Goal: Communication & Community: Share content

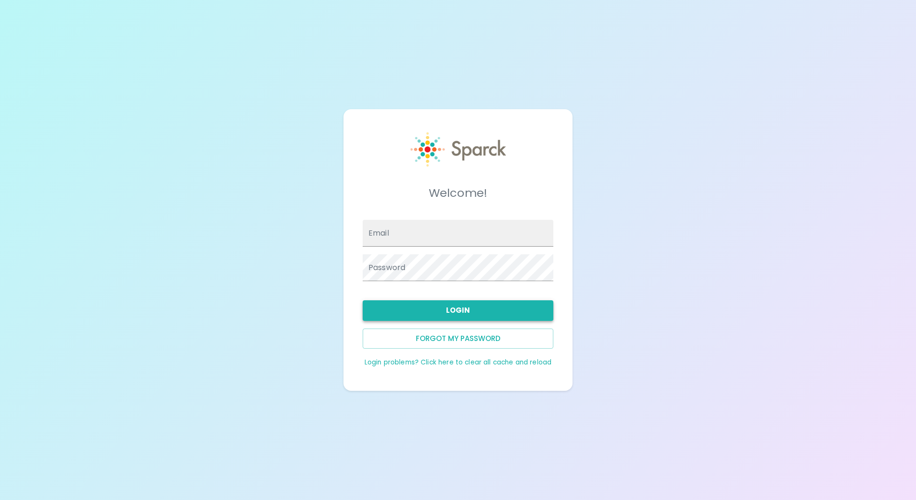
type input "[EMAIL_ADDRESS][DOMAIN_NAME]"
click at [464, 309] on button "Login" at bounding box center [458, 310] width 191 height 20
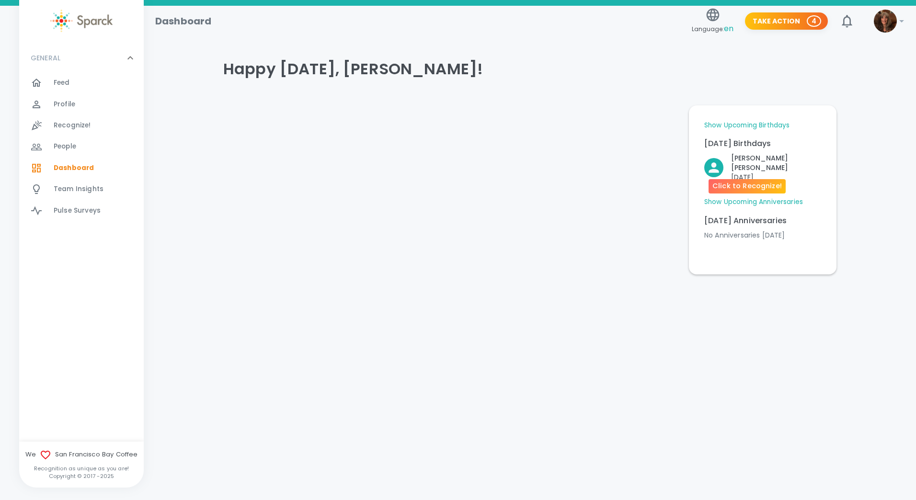
click at [711, 165] on icon "Click to Recognize!" at bounding box center [713, 167] width 15 height 15
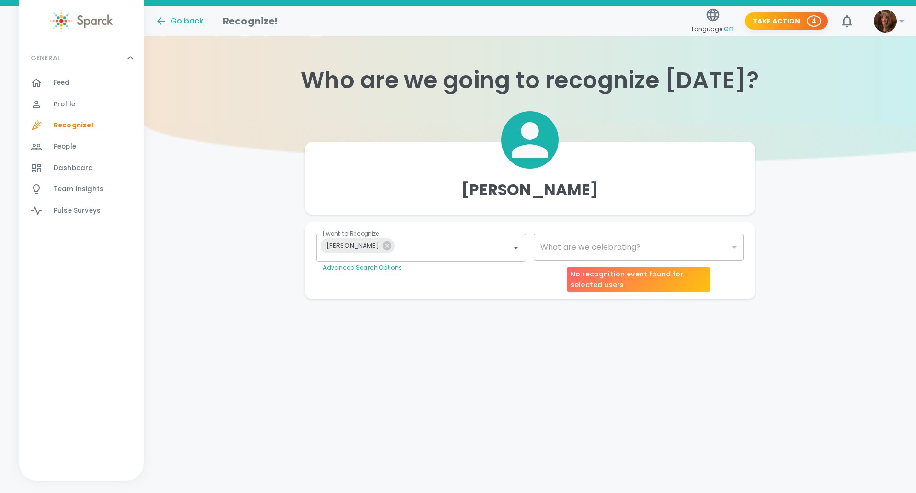
type input "2072"
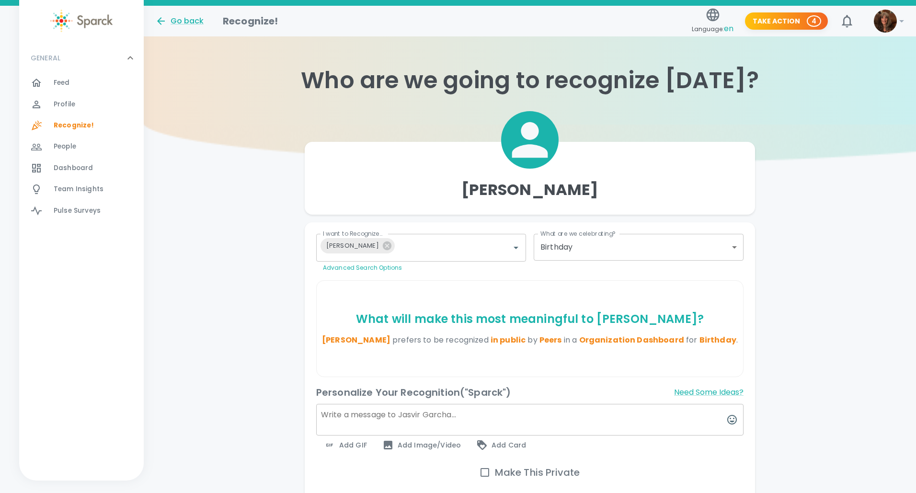
click at [578, 238] on label "What are we celebrating?" at bounding box center [578, 234] width 75 height 8
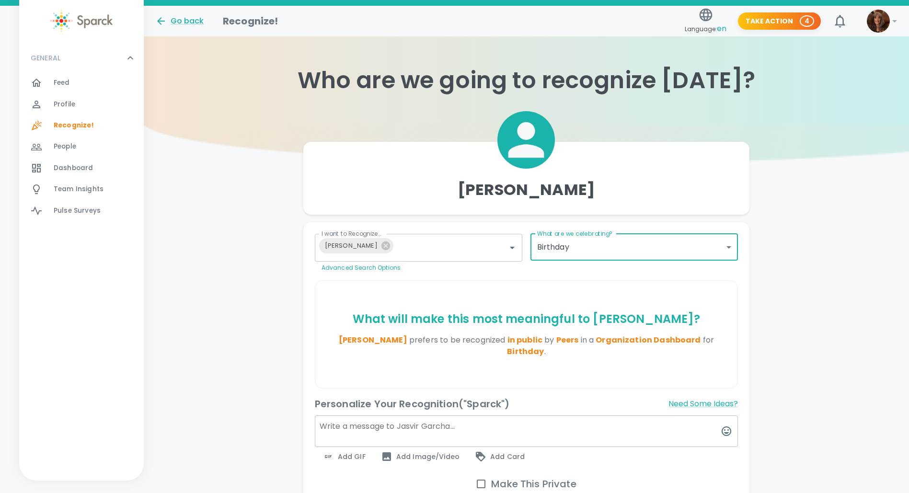
click at [350, 451] on span "Add GIF" at bounding box center [344, 457] width 43 height 12
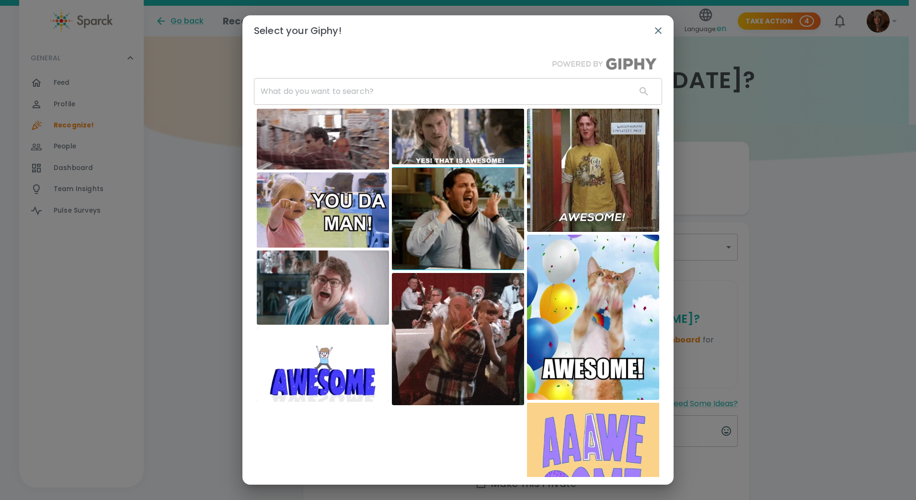
click at [280, 85] on input "text" at bounding box center [441, 91] width 375 height 27
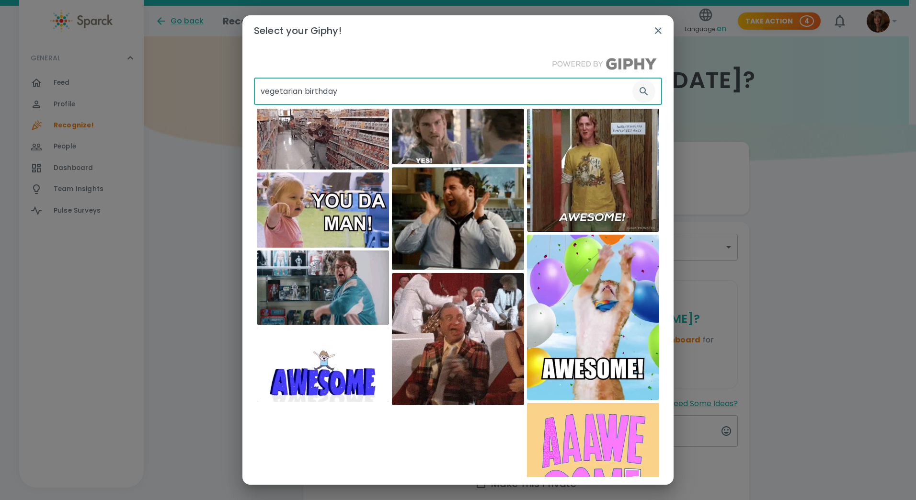
type input "vegetarian birthday"
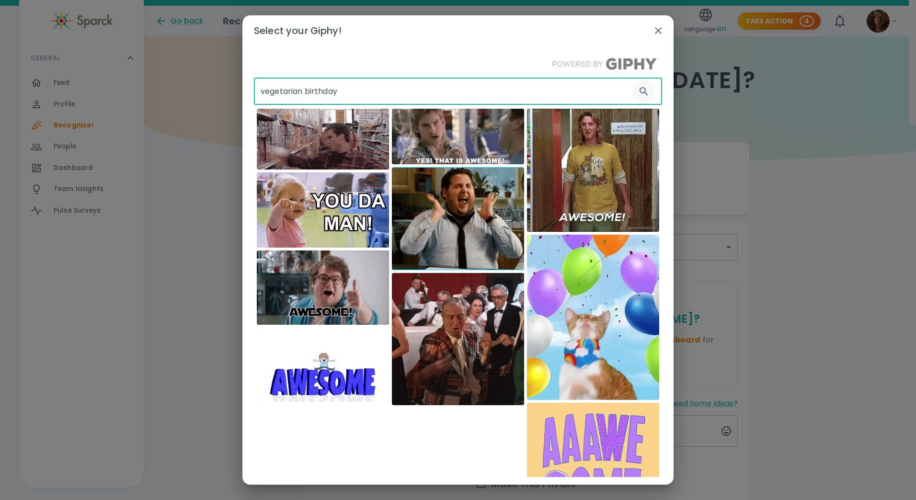
click at [638, 90] on icon "button" at bounding box center [644, 92] width 12 height 12
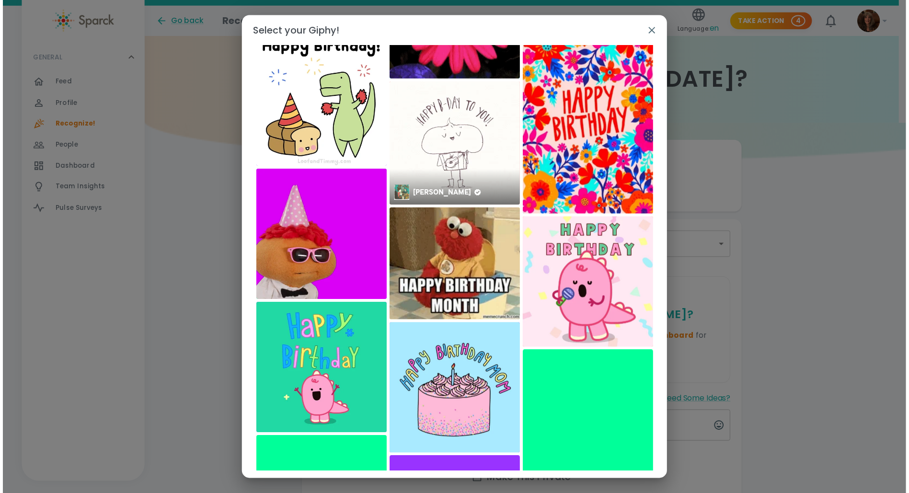
scroll to position [1967, 0]
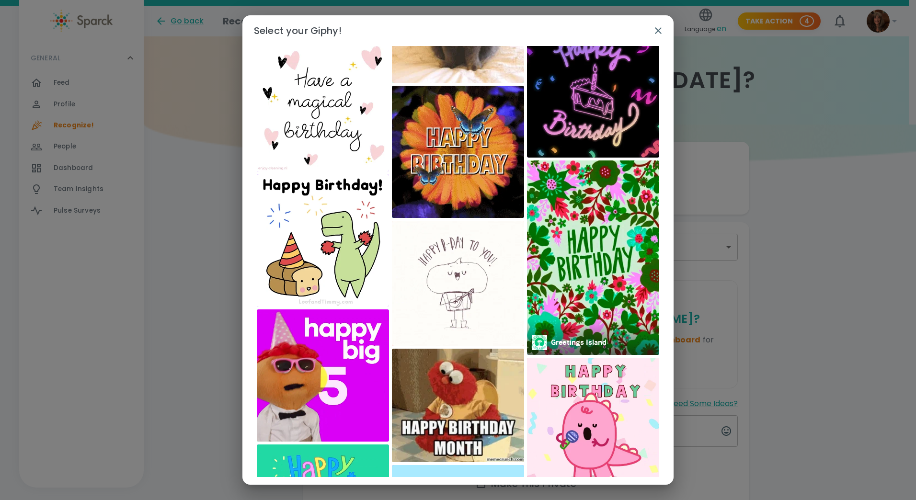
click at [591, 257] on img at bounding box center [593, 258] width 132 height 195
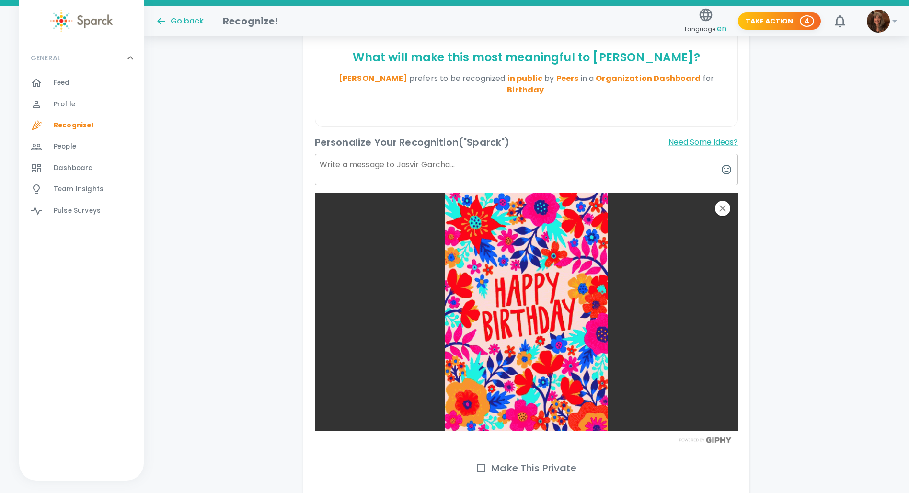
scroll to position [324, 0]
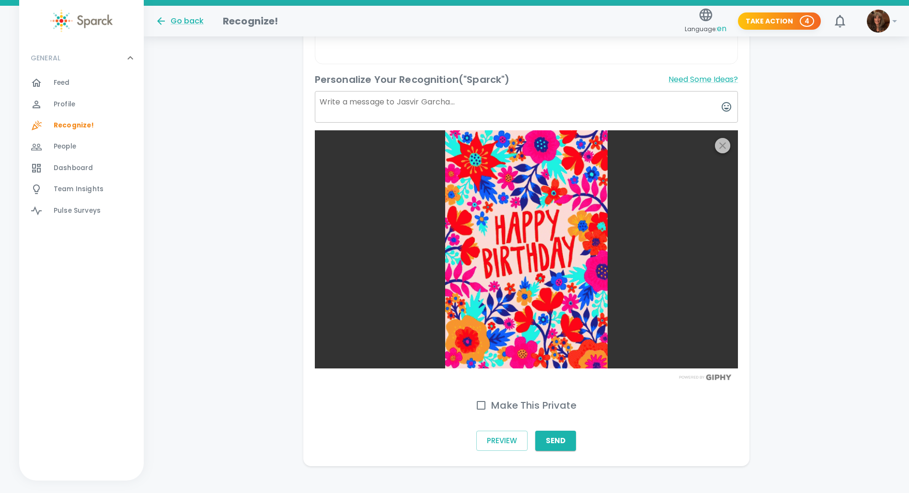
click at [721, 142] on icon "button" at bounding box center [722, 145] width 7 height 7
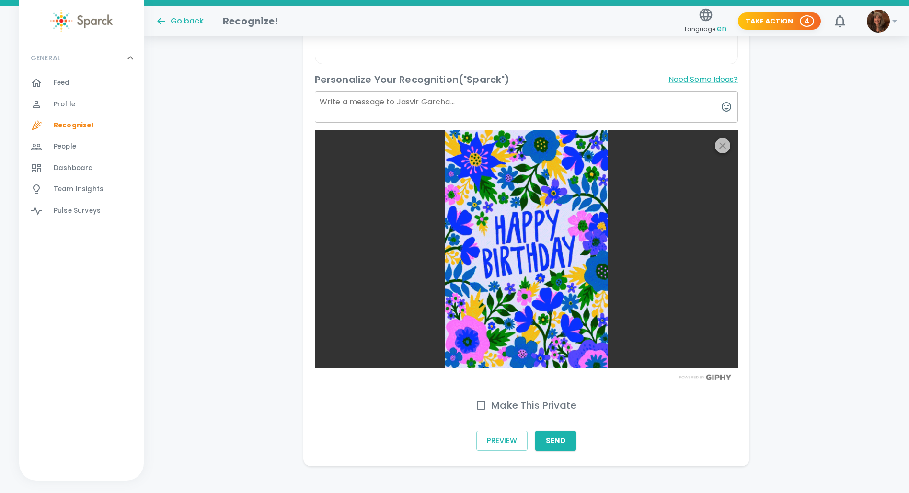
scroll to position [192, 0]
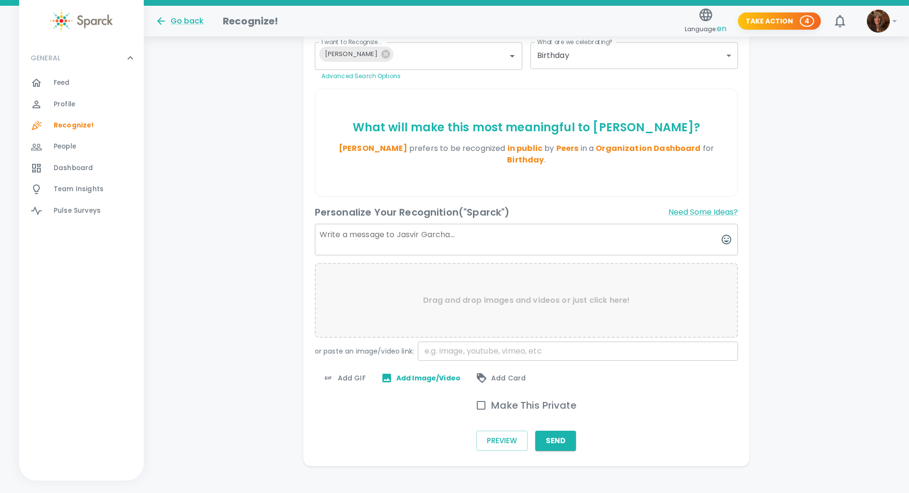
click at [348, 372] on span "Add GIF" at bounding box center [344, 378] width 43 height 12
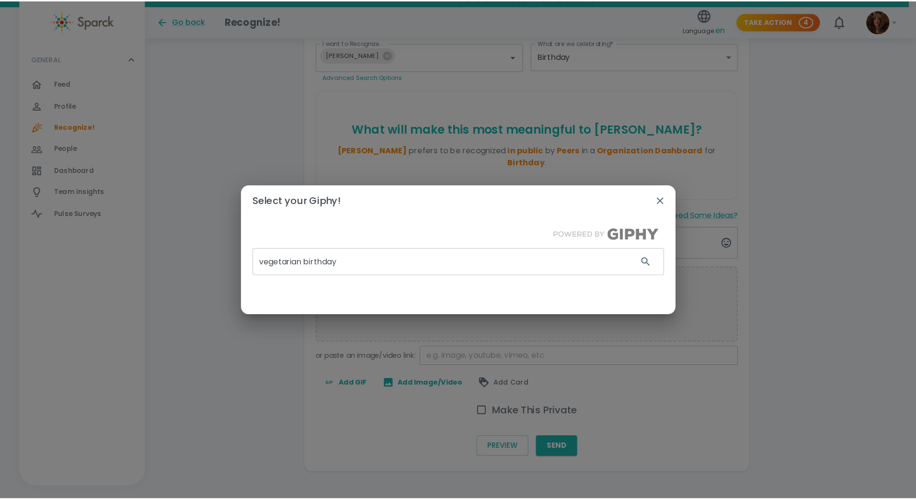
scroll to position [185, 0]
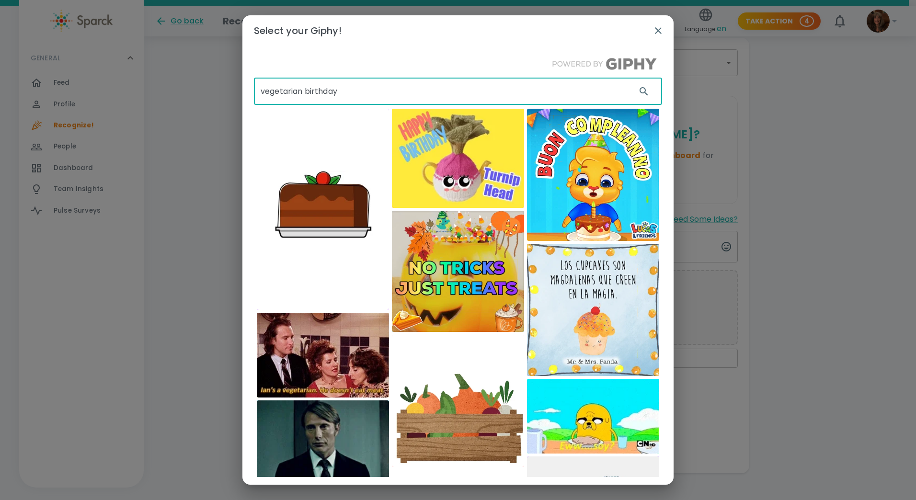
drag, startPoint x: 359, startPoint y: 94, endPoint x: 197, endPoint y: 88, distance: 162.1
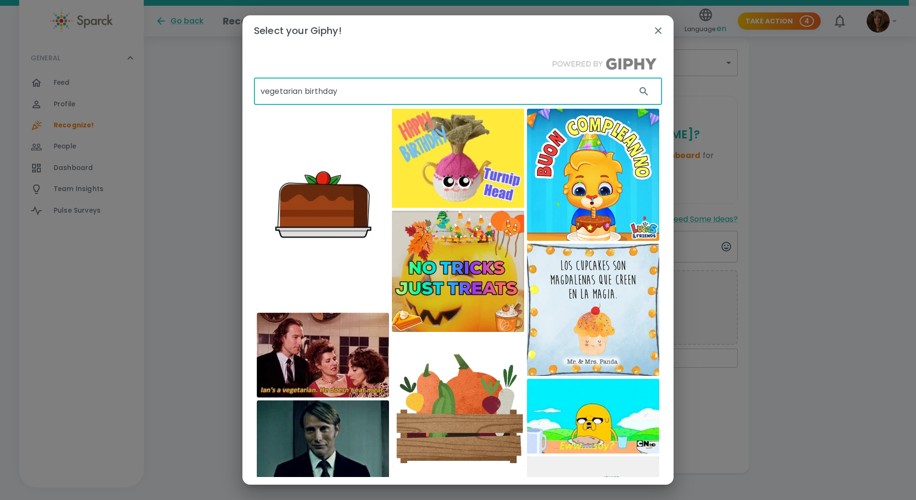
click at [223, 98] on div "Select your Giphy! vegetarian birthday ​ VEGCRAVER" at bounding box center [458, 250] width 916 height 500
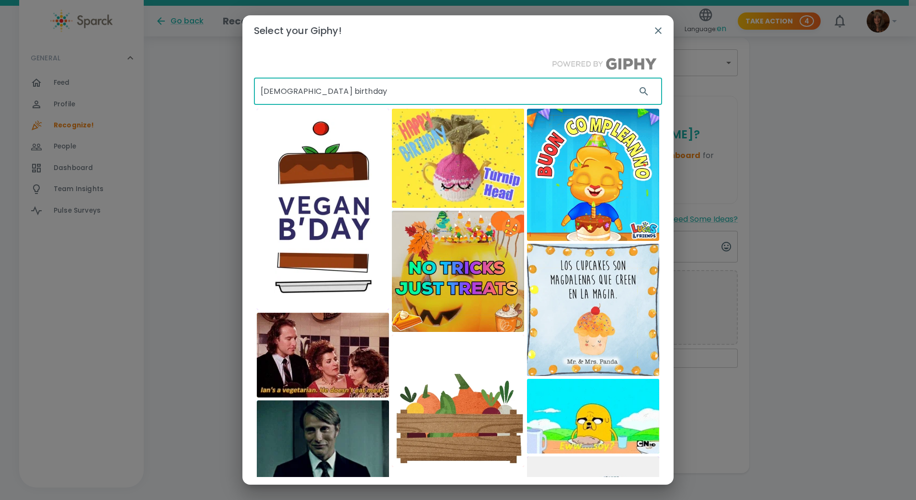
type input "[DEMOGRAPHIC_DATA] birthday"
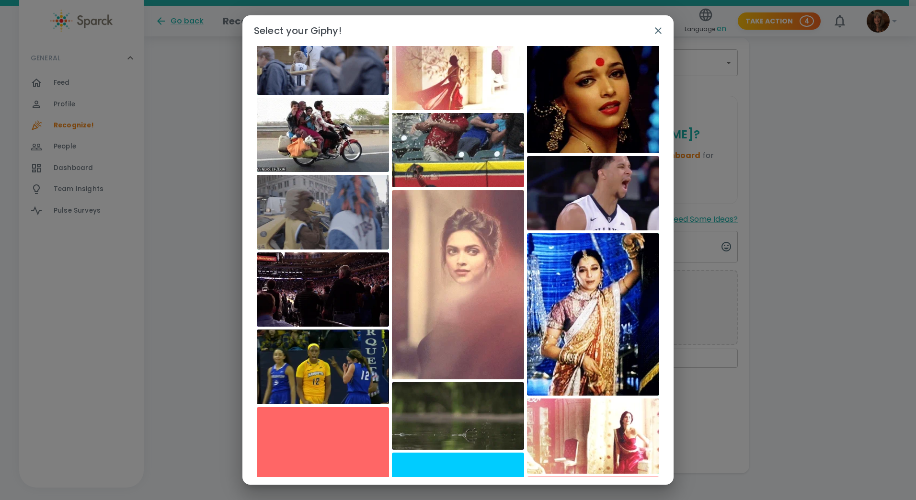
scroll to position [2194, 0]
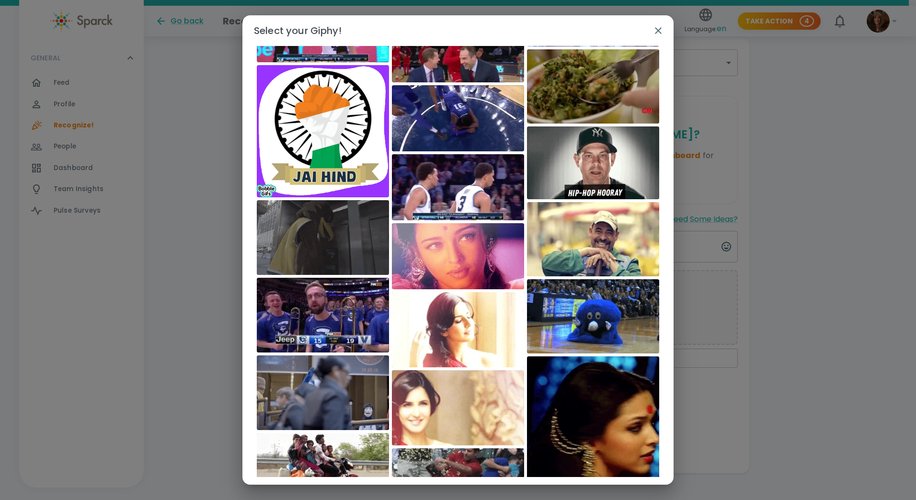
click at [657, 29] on icon "button" at bounding box center [658, 30] width 7 height 7
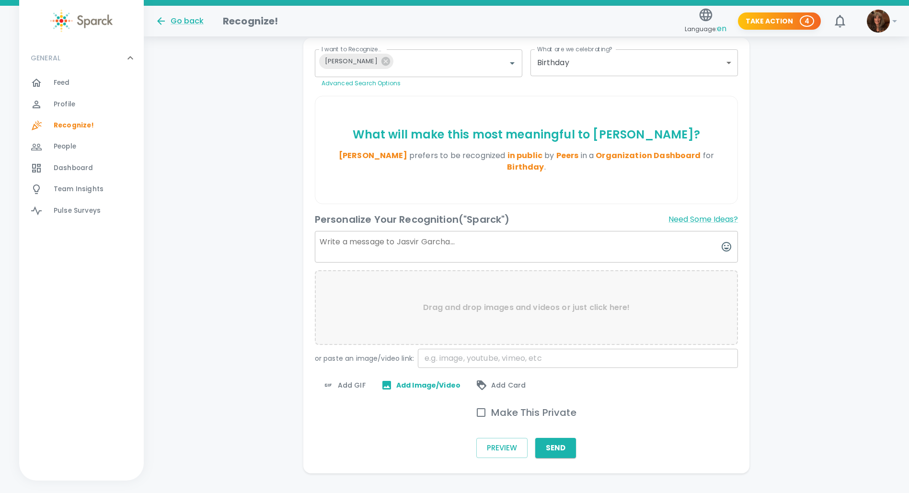
click at [353, 380] on span "Add GIF" at bounding box center [344, 386] width 43 height 12
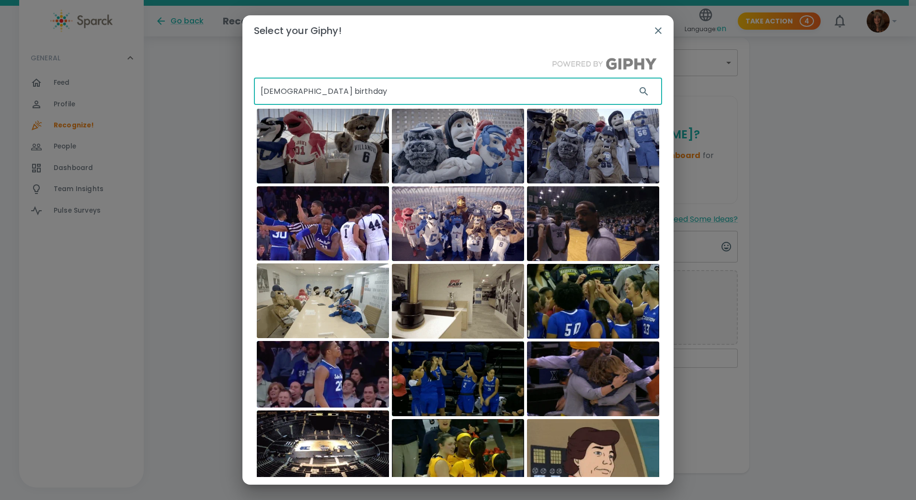
drag, startPoint x: 349, startPoint y: 94, endPoint x: 210, endPoint y: 119, distance: 141.3
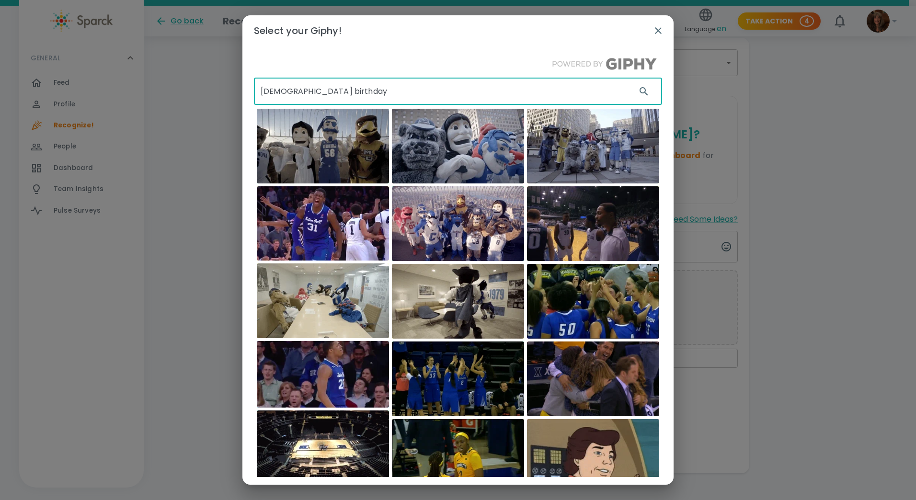
click at [212, 119] on div "Select your Giphy! east indian birthday ​ BIG EAST Conference BIG EAST Conferen…" at bounding box center [458, 250] width 916 height 500
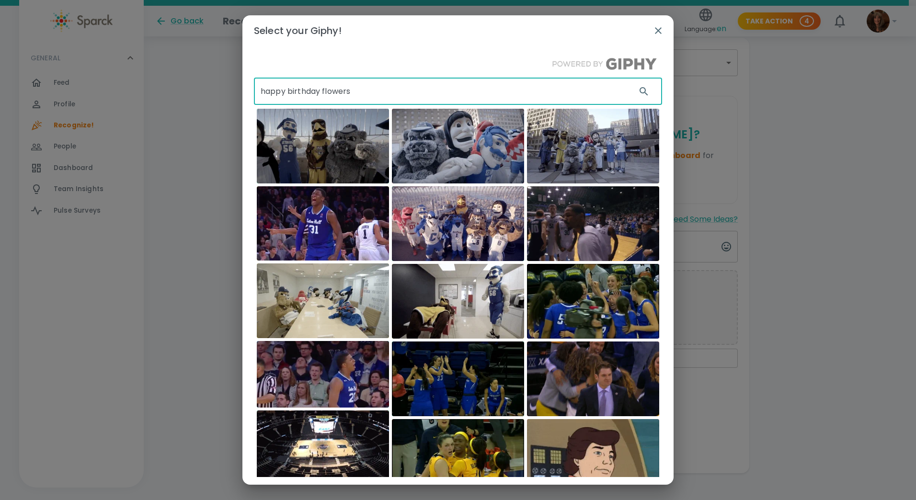
type input "happy birthday flowers"
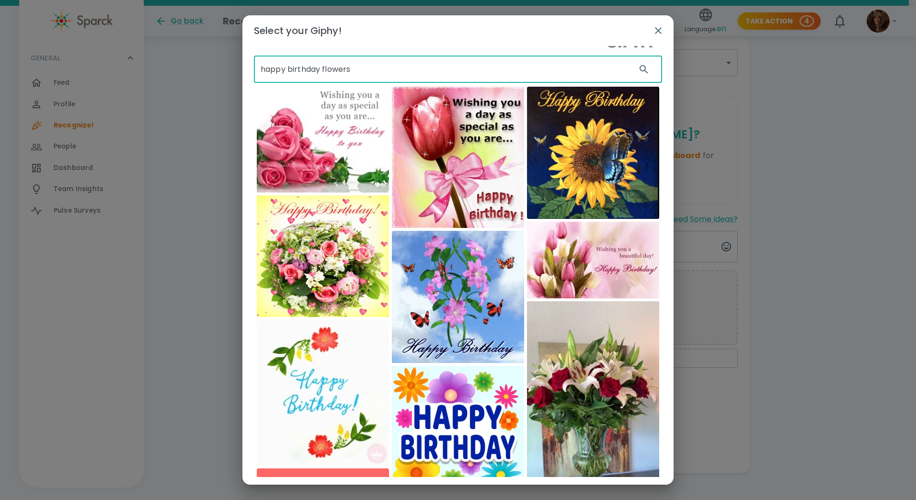
scroll to position [0, 0]
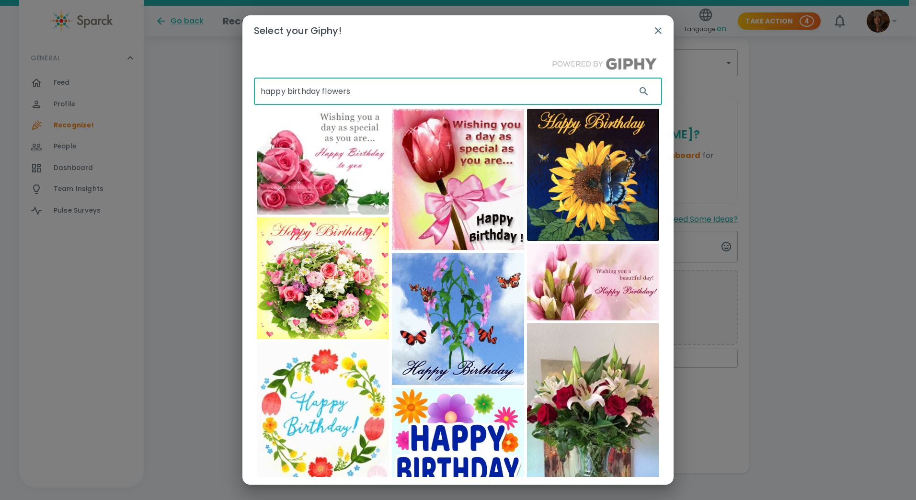
click at [657, 28] on icon "button" at bounding box center [659, 31] width 12 height 12
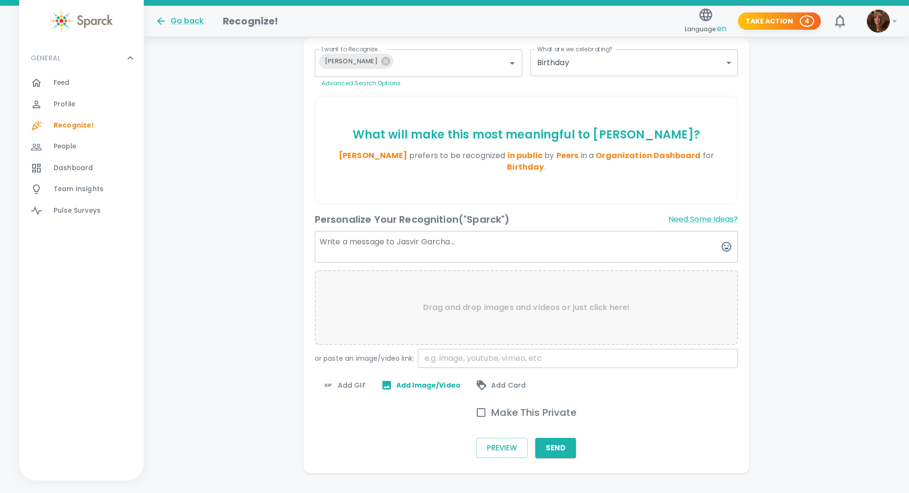
click at [343, 380] on span "Add GIF" at bounding box center [344, 386] width 43 height 12
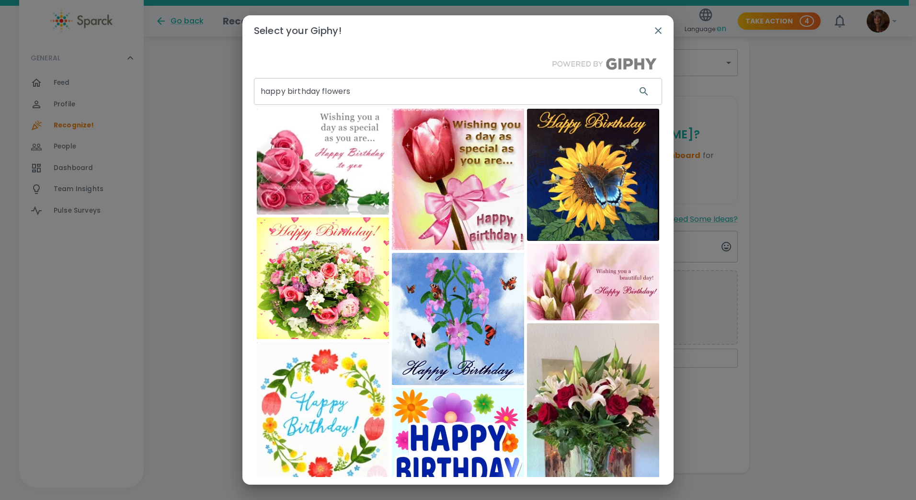
click at [352, 90] on input "happy birthday flowers" at bounding box center [441, 91] width 375 height 27
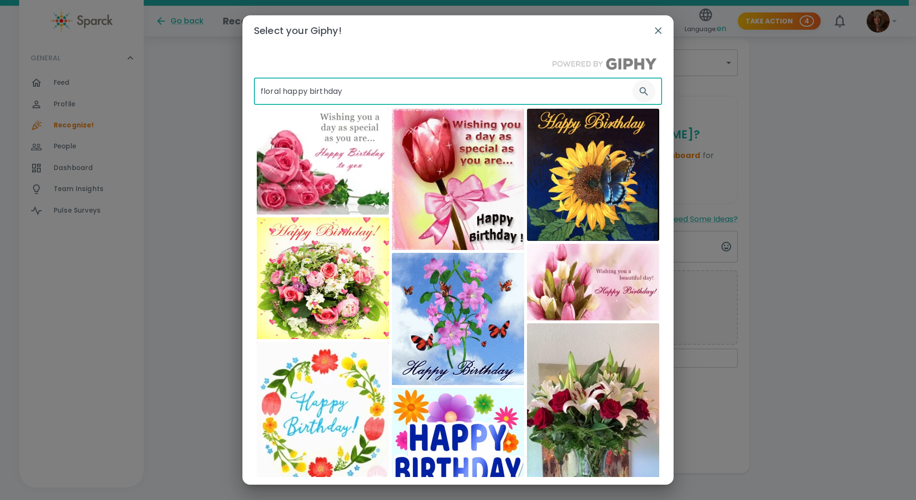
type input "floral happy birthday"
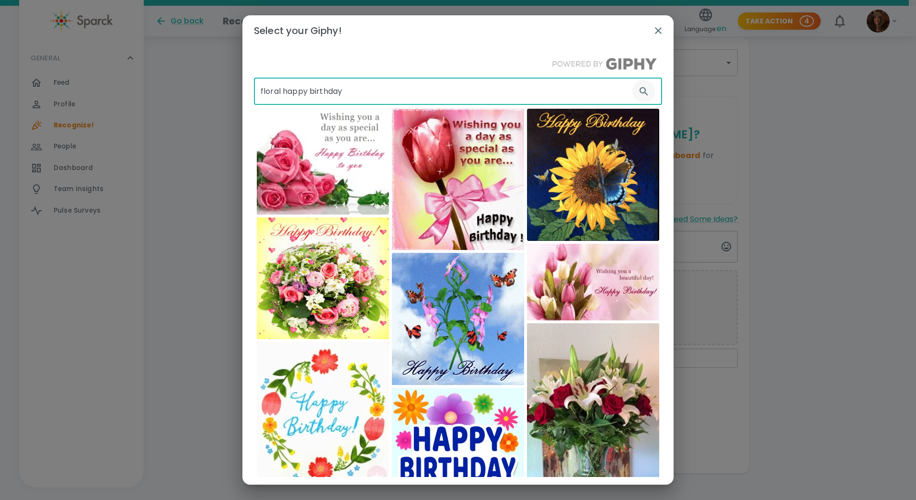
click at [640, 88] on icon "button" at bounding box center [644, 91] width 8 height 8
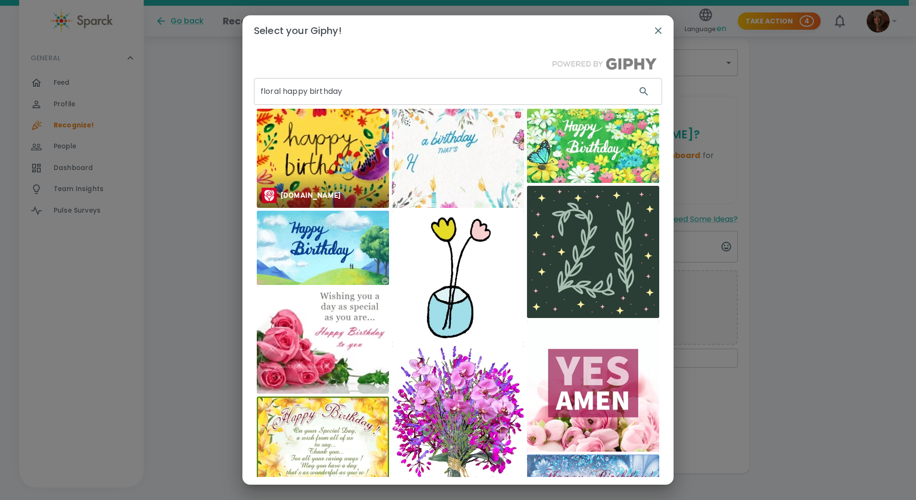
click at [308, 155] on img at bounding box center [323, 158] width 132 height 99
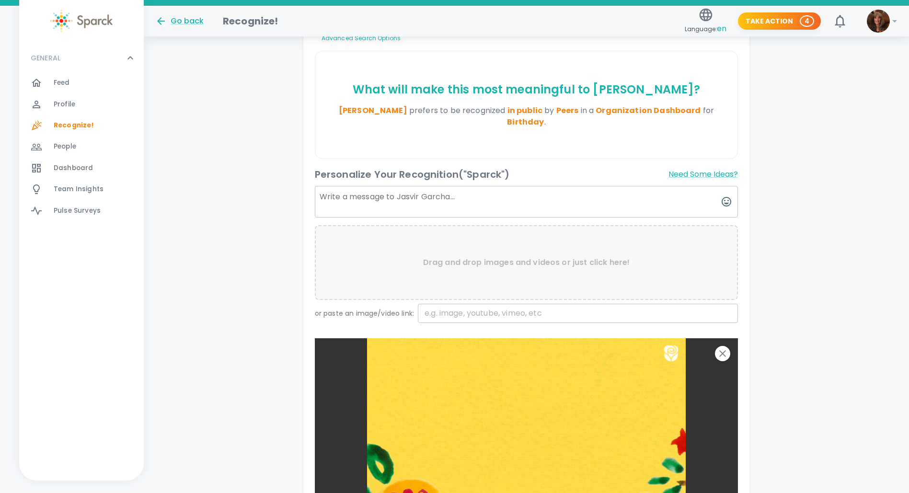
scroll to position [41, 0]
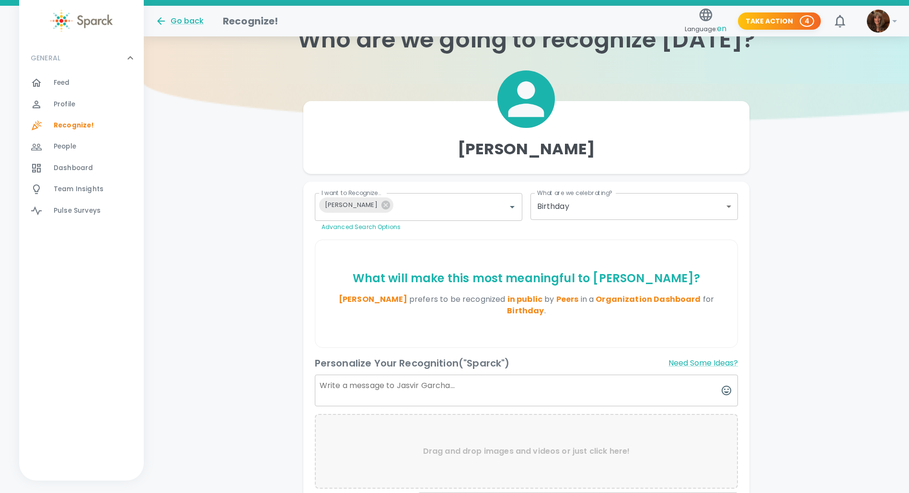
click at [334, 375] on textarea at bounding box center [527, 391] width 424 height 32
drag, startPoint x: 446, startPoint y: 374, endPoint x: 455, endPoint y: 367, distance: 11.2
click at [449, 375] on textarea "The Happiest of Happy Birthdays [PERSON_NAME]!!" at bounding box center [527, 391] width 424 height 32
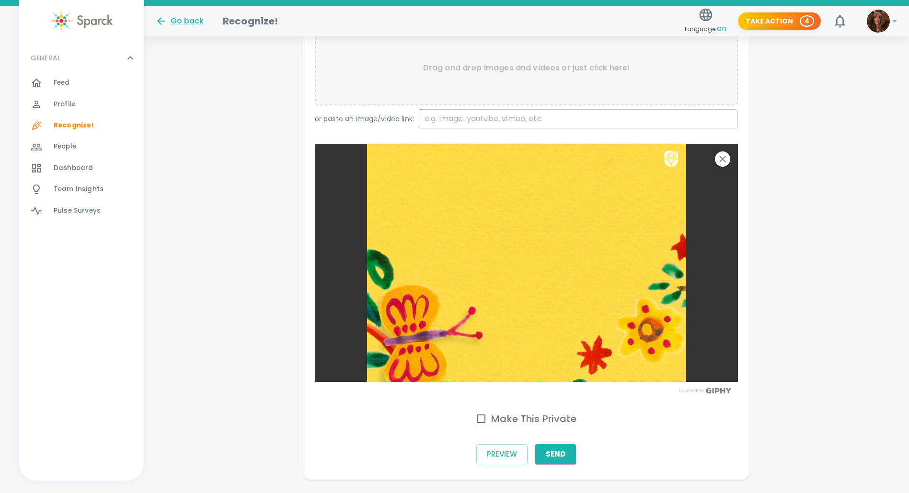
scroll to position [438, 0]
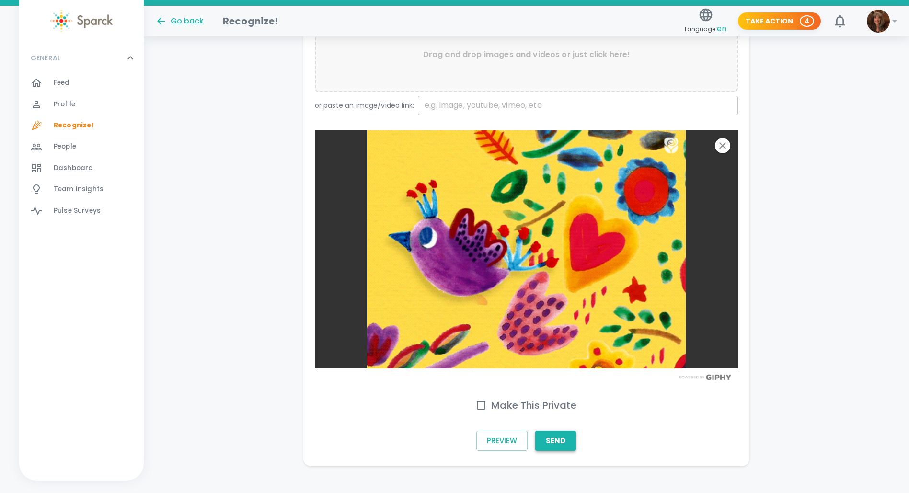
type textarea "The Happiest of Happy Birthdays to you [PERSON_NAME]!!"
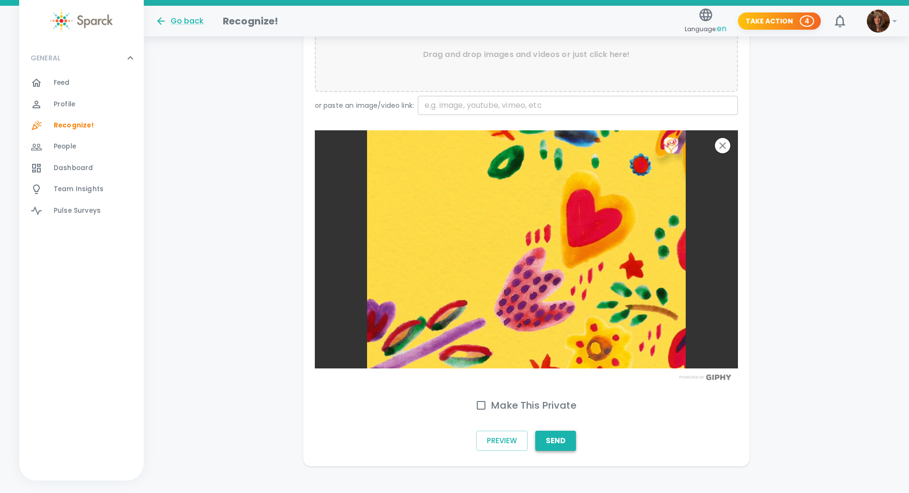
click at [549, 431] on button "Send" at bounding box center [555, 441] width 41 height 20
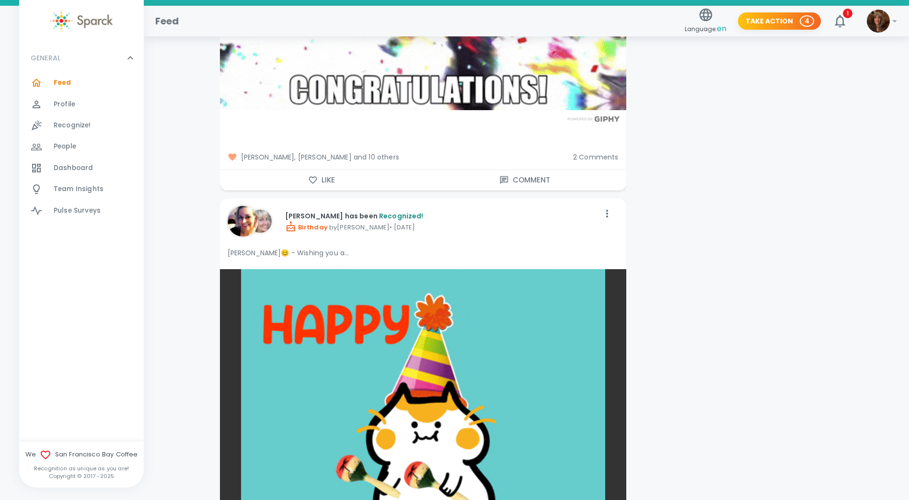
scroll to position [6326, 0]
